Goal: Information Seeking & Learning: Learn about a topic

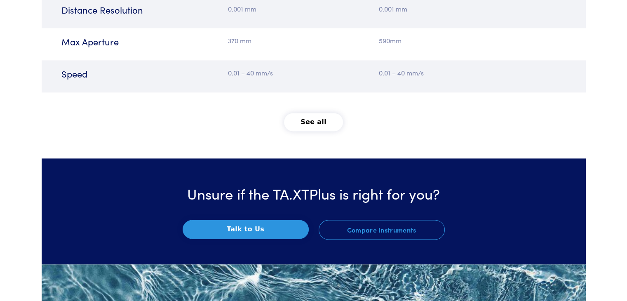
scroll to position [1151, 0]
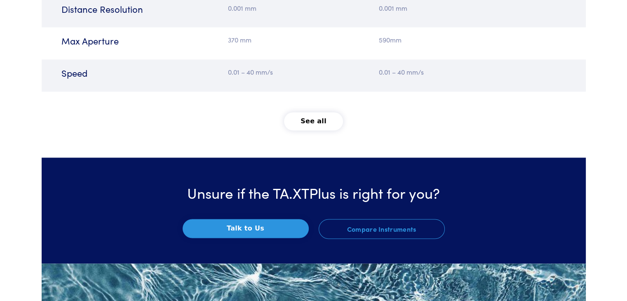
click at [310, 126] on button "See all" at bounding box center [313, 121] width 59 height 18
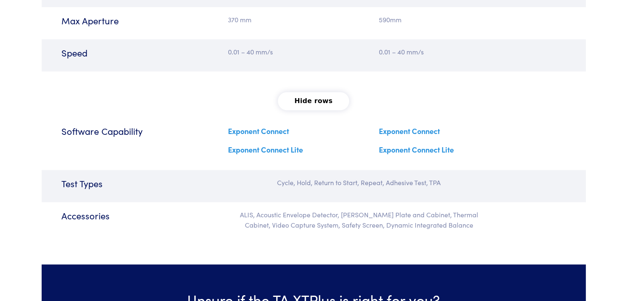
scroll to position [1172, 0]
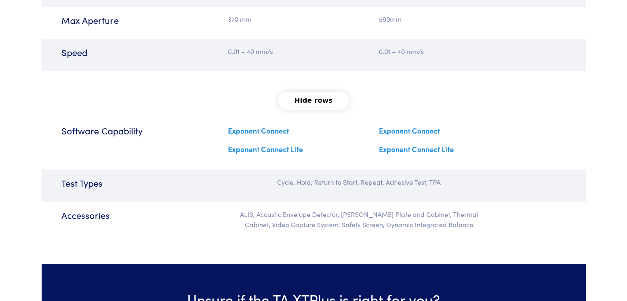
click at [265, 129] on link "Exponent Connect" at bounding box center [258, 130] width 61 height 10
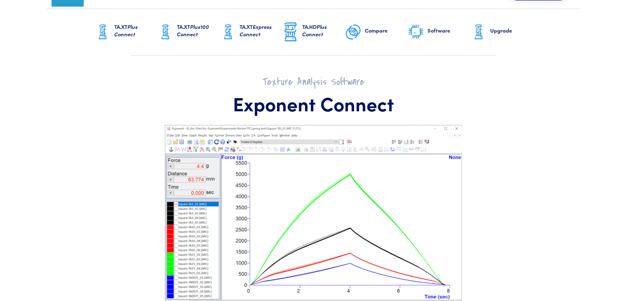
scroll to position [26, 0]
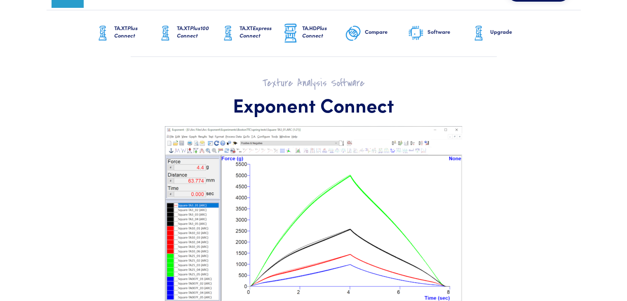
click at [252, 36] on span "Express Connect" at bounding box center [255, 31] width 32 height 15
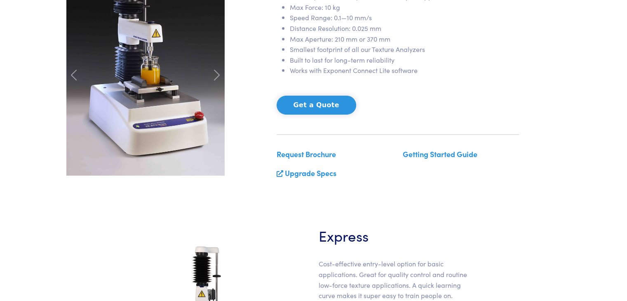
scroll to position [157, 0]
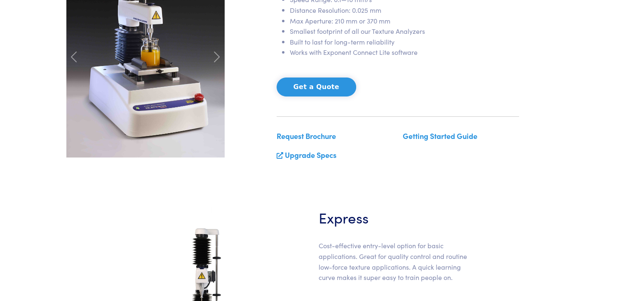
click at [323, 137] on link "Request Brochure" at bounding box center [305, 136] width 59 height 10
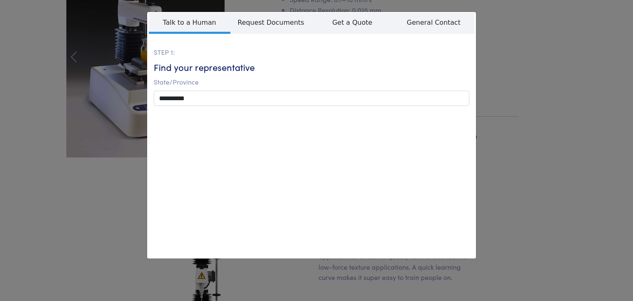
click at [510, 161] on div "**********" at bounding box center [316, 150] width 633 height 301
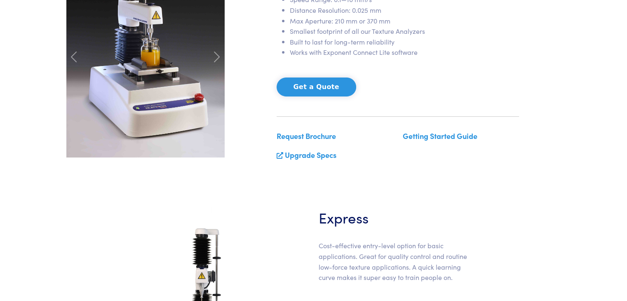
click at [300, 156] on link "Upgrade Specs" at bounding box center [310, 155] width 51 height 10
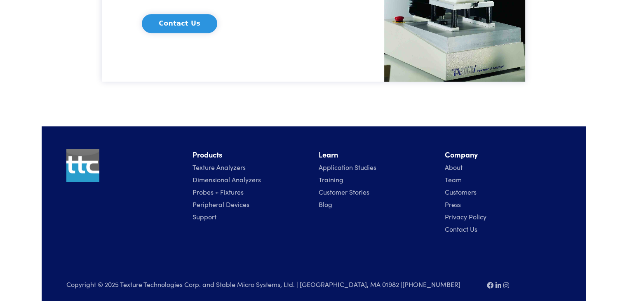
scroll to position [1102, 0]
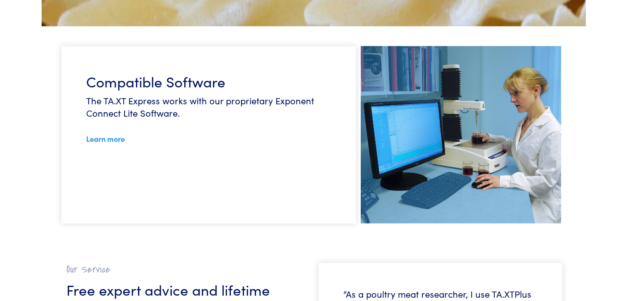
scroll to position [2154, 0]
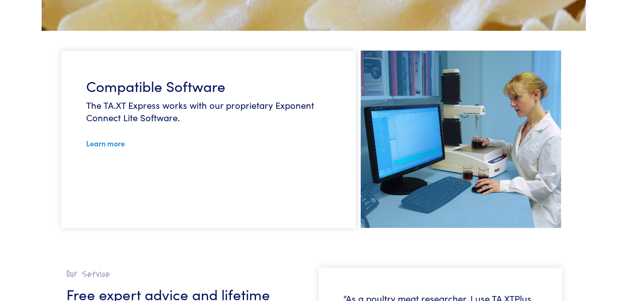
click at [102, 138] on link "Learn more" at bounding box center [105, 143] width 39 height 10
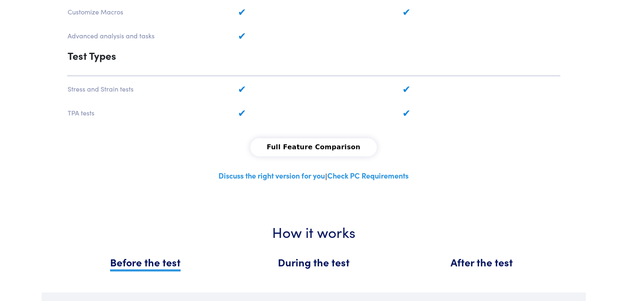
scroll to position [705, 0]
click at [295, 138] on button "Full Feature Comparison" at bounding box center [313, 147] width 126 height 18
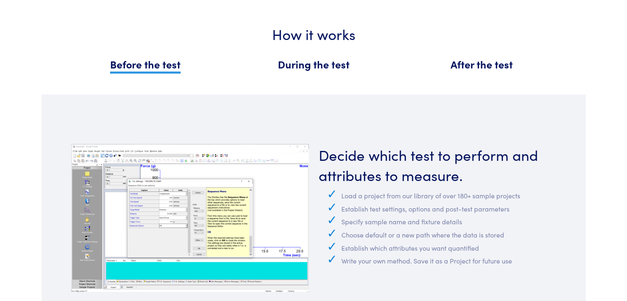
scroll to position [1491, 0]
click at [471, 56] on span "After the test" at bounding box center [481, 63] width 62 height 14
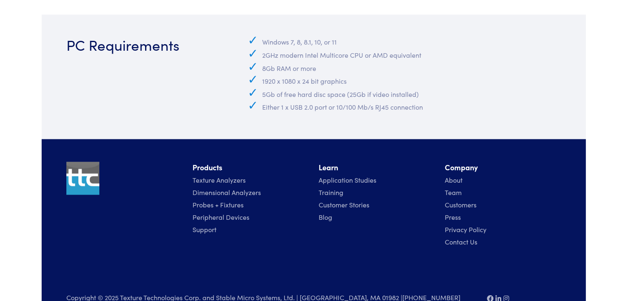
scroll to position [4417, 0]
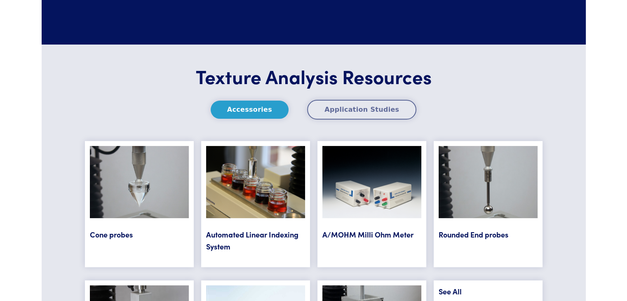
scroll to position [3253, 0]
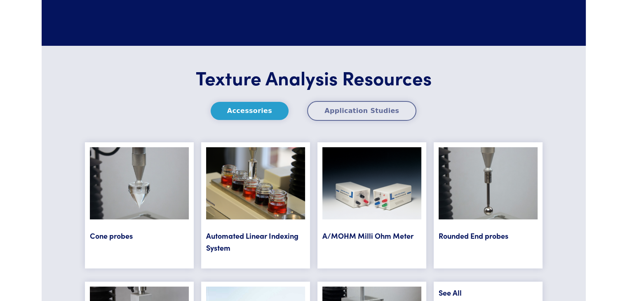
click at [349, 107] on button "Application Studies" at bounding box center [361, 111] width 109 height 20
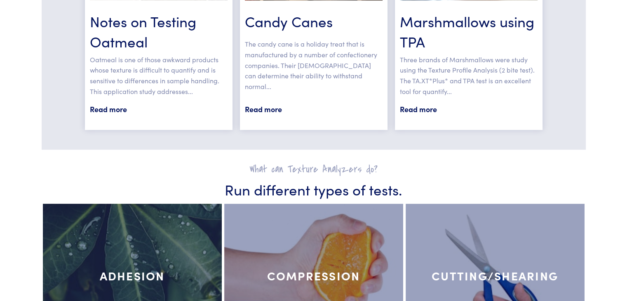
scroll to position [0, 0]
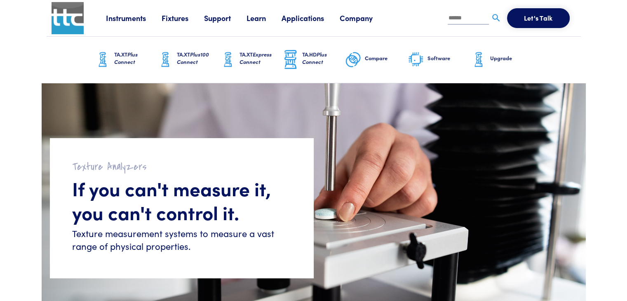
click at [320, 56] on span "Plus Connect" at bounding box center [314, 57] width 25 height 15
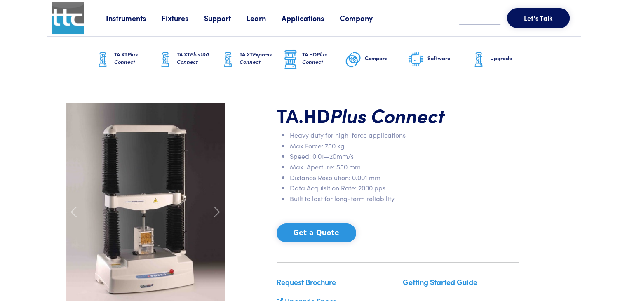
click at [417, 58] on img at bounding box center [415, 59] width 16 height 17
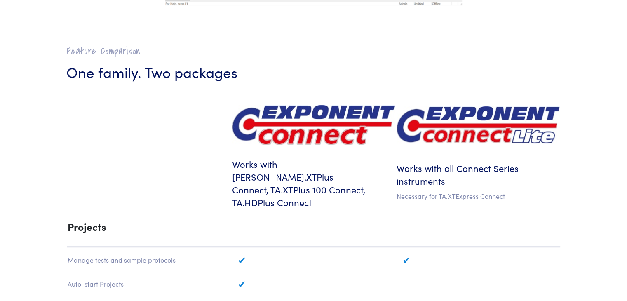
scroll to position [344, 0]
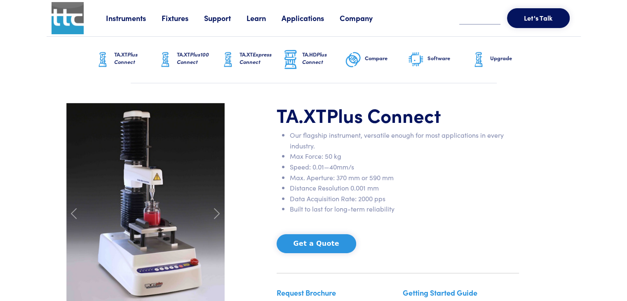
click at [430, 60] on h6 "Software" at bounding box center [448, 57] width 43 height 7
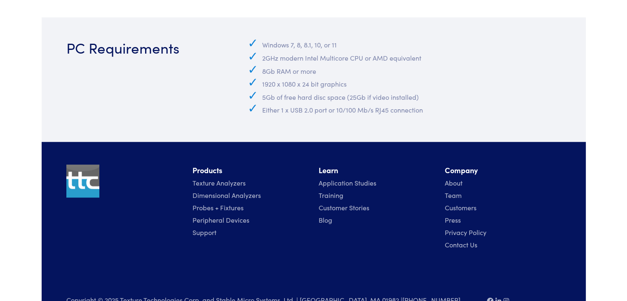
scroll to position [3835, 0]
